Goal: Task Accomplishment & Management: Manage account settings

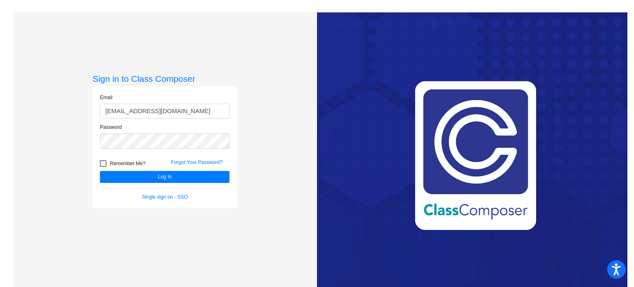
drag, startPoint x: 187, startPoint y: 110, endPoint x: 104, endPoint y: 114, distance: 82.3
click at [104, 114] on input "[EMAIL_ADDRESS][DOMAIN_NAME]" at bounding box center [165, 111] width 130 height 15
type input "[EMAIL_ADDRESS][DOMAIN_NAME]"
click at [95, 142] on div "Password" at bounding box center [165, 138] width 142 height 30
click at [122, 179] on button "Log In" at bounding box center [165, 177] width 130 height 12
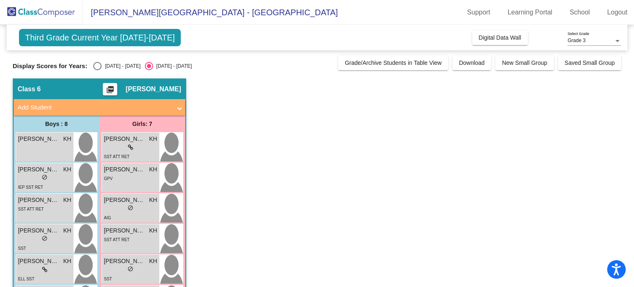
click at [97, 66] on div "Select an option" at bounding box center [97, 66] width 8 height 8
click at [97, 70] on input "[DATE] - [DATE]" at bounding box center [97, 70] width 0 height 0
radio input "true"
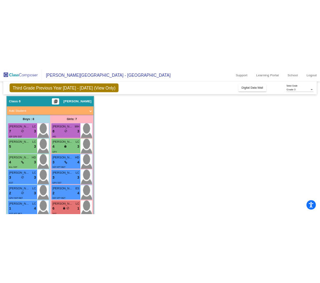
scroll to position [20, 0]
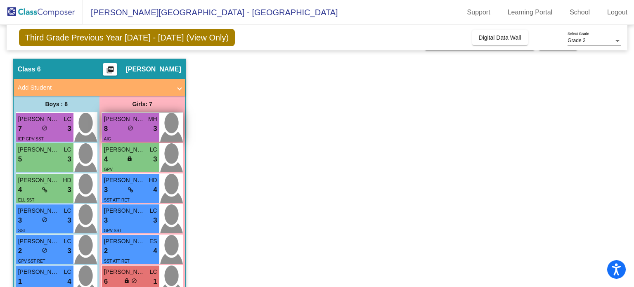
click at [119, 124] on div "8 lock do_not_disturb_alt 3" at bounding box center [130, 128] width 53 height 11
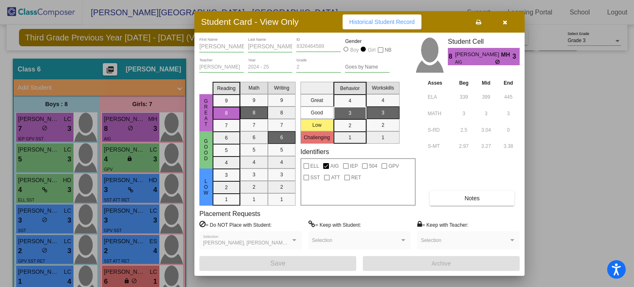
click at [45, 128] on div at bounding box center [317, 143] width 634 height 287
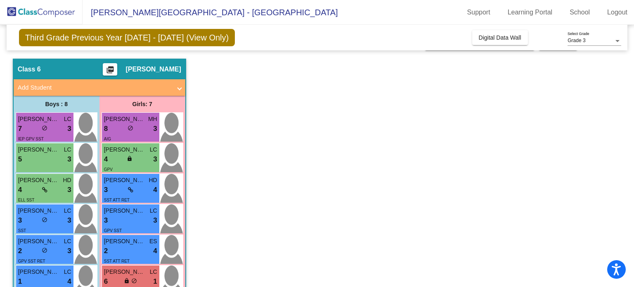
click at [45, 128] on span "do_not_disturb_alt" at bounding box center [45, 128] width 6 height 6
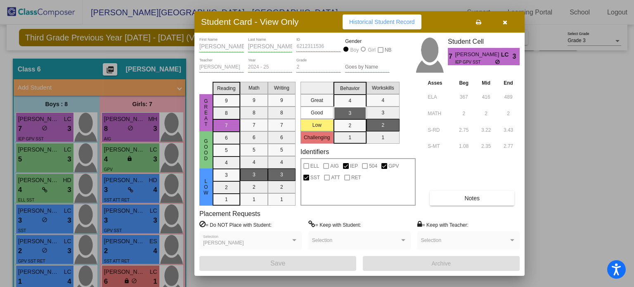
click at [50, 154] on div at bounding box center [317, 143] width 634 height 287
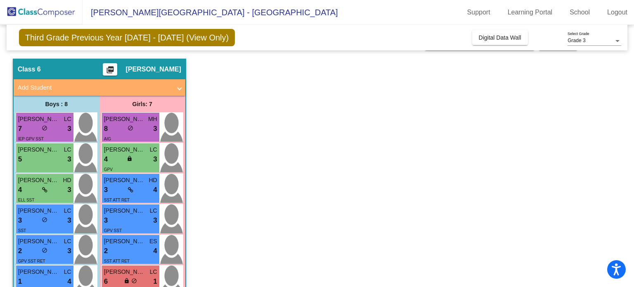
click at [50, 154] on div "5 lock do_not_disturb_alt 3" at bounding box center [44, 159] width 53 height 11
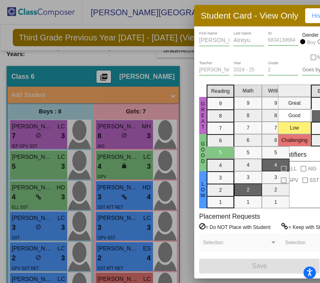
click at [185, 94] on div at bounding box center [160, 141] width 320 height 283
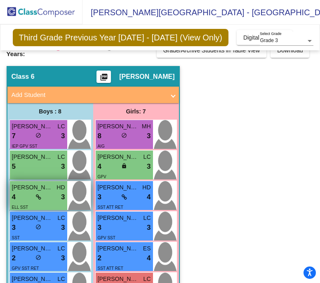
click at [44, 183] on span "[PERSON_NAME] [PERSON_NAME]" at bounding box center [32, 187] width 41 height 9
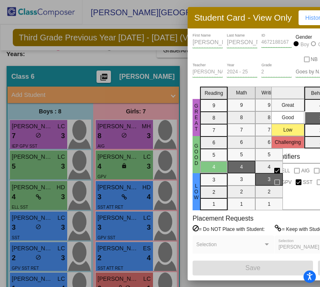
click at [37, 211] on div at bounding box center [160, 143] width 320 height 287
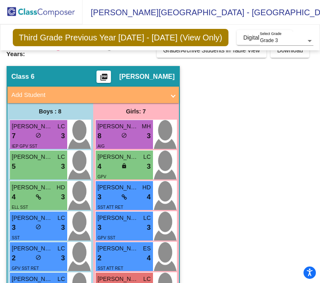
click at [37, 214] on span "[PERSON_NAME]" at bounding box center [32, 218] width 41 height 9
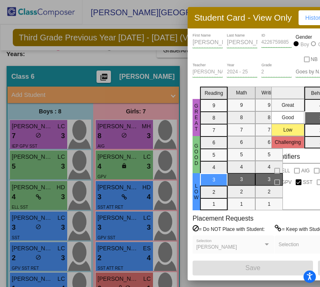
click at [35, 247] on div at bounding box center [160, 143] width 320 height 287
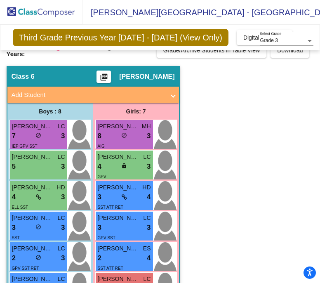
click at [36, 255] on span "do_not_disturb_alt" at bounding box center [39, 258] width 6 height 6
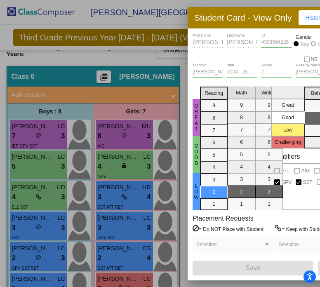
click at [32, 273] on div at bounding box center [160, 143] width 320 height 287
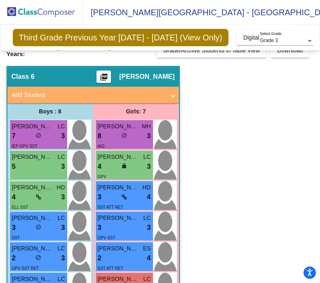
click at [32, 275] on span "[PERSON_NAME]" at bounding box center [32, 279] width 41 height 9
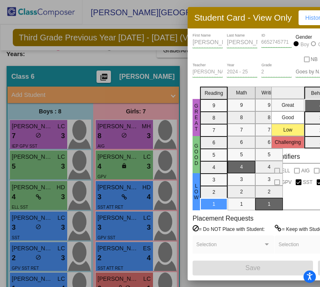
click at [80, 157] on div at bounding box center [160, 143] width 320 height 287
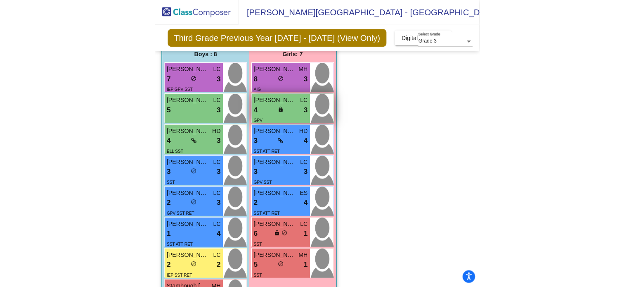
scroll to position [102, 0]
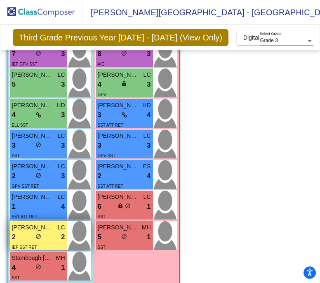
click at [50, 232] on div "2 lock do_not_disturb_alt 2" at bounding box center [38, 237] width 53 height 11
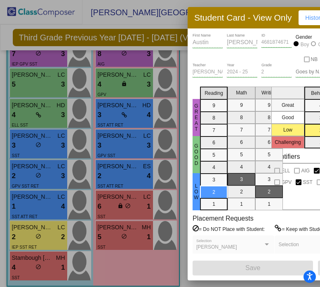
click at [36, 254] on div at bounding box center [160, 143] width 320 height 287
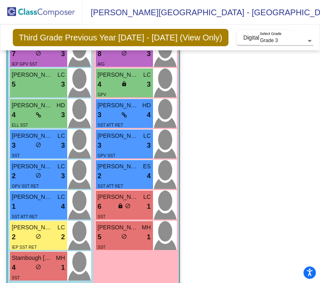
click at [36, 254] on span "Stambough [PERSON_NAME]" at bounding box center [32, 258] width 41 height 9
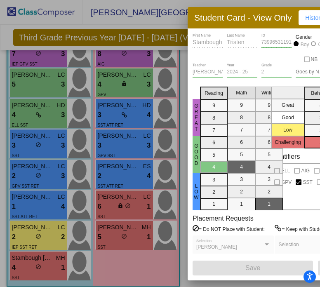
click at [120, 112] on div at bounding box center [160, 143] width 320 height 287
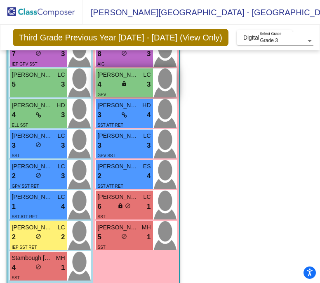
click at [129, 79] on div "4 lock do_not_disturb_alt 3" at bounding box center [124, 84] width 53 height 11
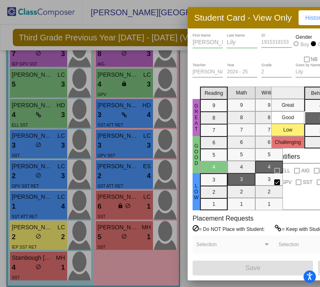
click at [133, 115] on div at bounding box center [160, 143] width 320 height 287
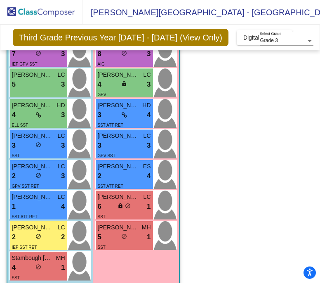
click at [133, 121] on div "SST ATT RET" at bounding box center [124, 125] width 53 height 9
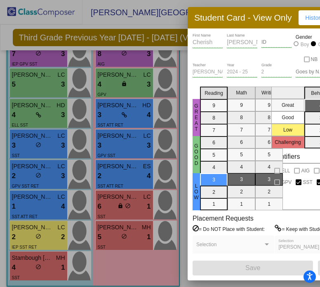
click at [128, 136] on div at bounding box center [160, 143] width 320 height 287
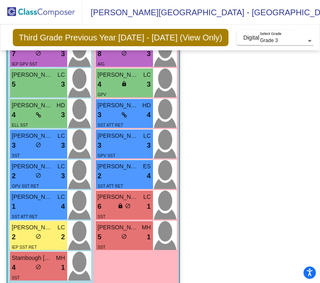
click at [128, 140] on div "3 lock do_not_disturb_alt 3" at bounding box center [124, 145] width 53 height 11
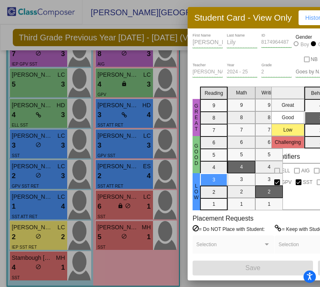
click at [128, 169] on div at bounding box center [160, 143] width 320 height 287
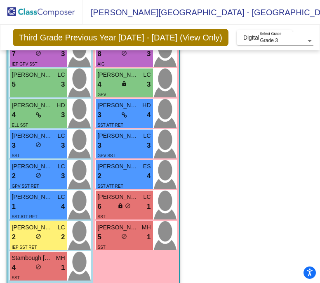
click at [128, 171] on div "2 lock do_not_disturb_alt 4" at bounding box center [124, 176] width 53 height 11
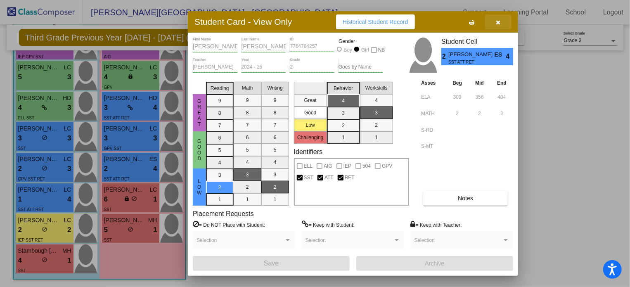
click at [498, 21] on icon "button" at bounding box center [498, 22] width 5 height 6
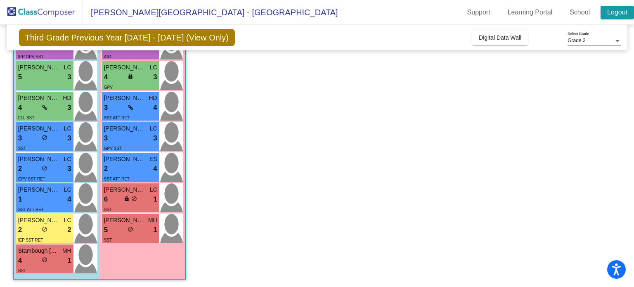
click at [612, 13] on link "Logout" at bounding box center [617, 12] width 33 height 13
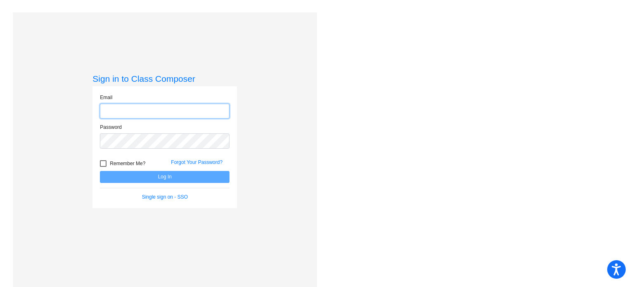
type input "[EMAIL_ADDRESS][DOMAIN_NAME]"
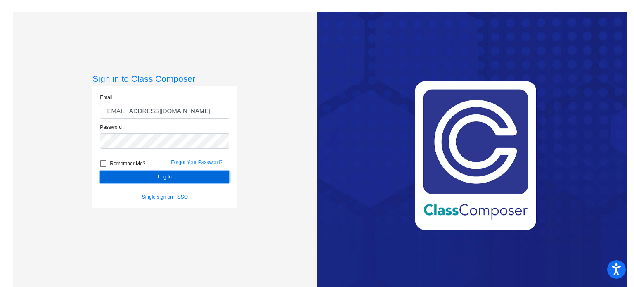
click at [160, 179] on button "Log In" at bounding box center [165, 177] width 130 height 12
